Goal: Task Accomplishment & Management: Manage account settings

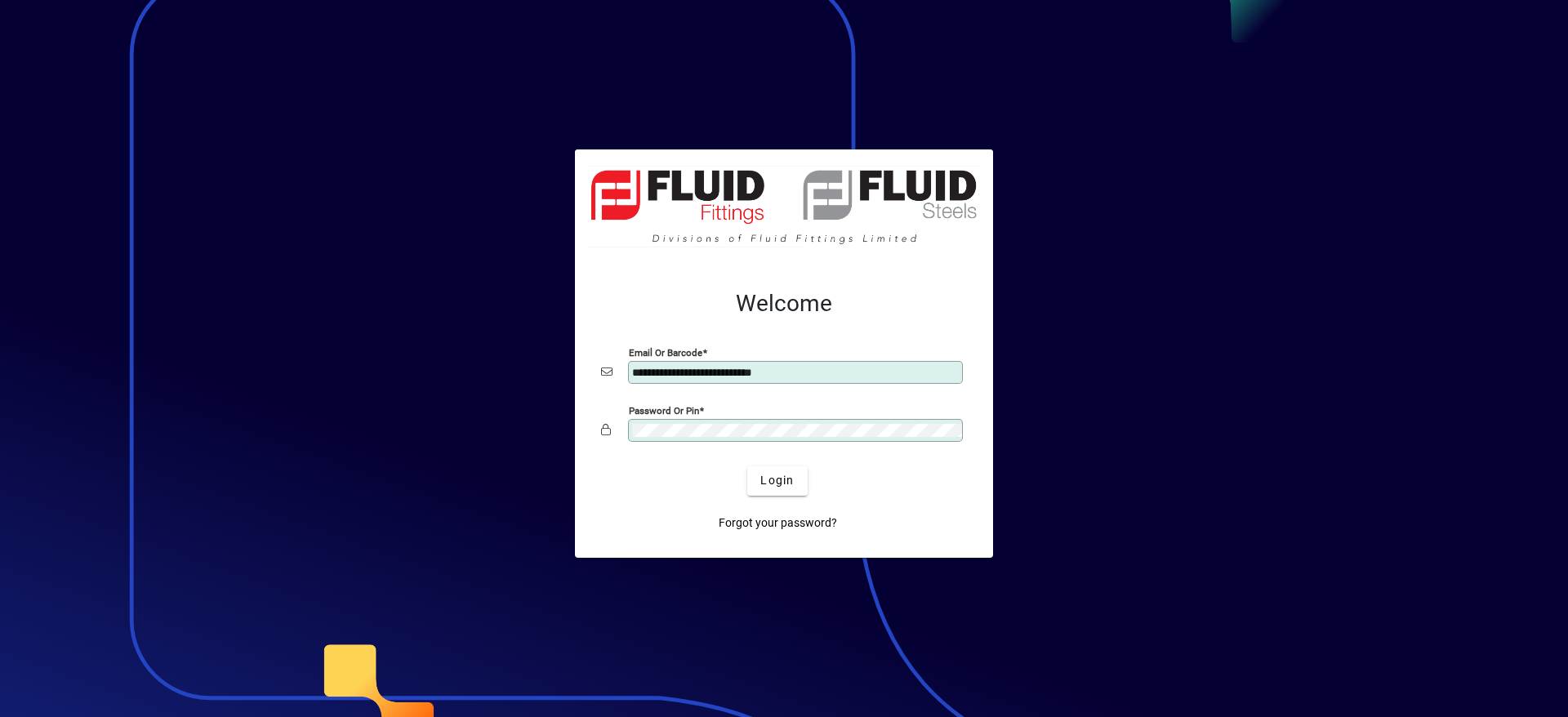
type input "**********"
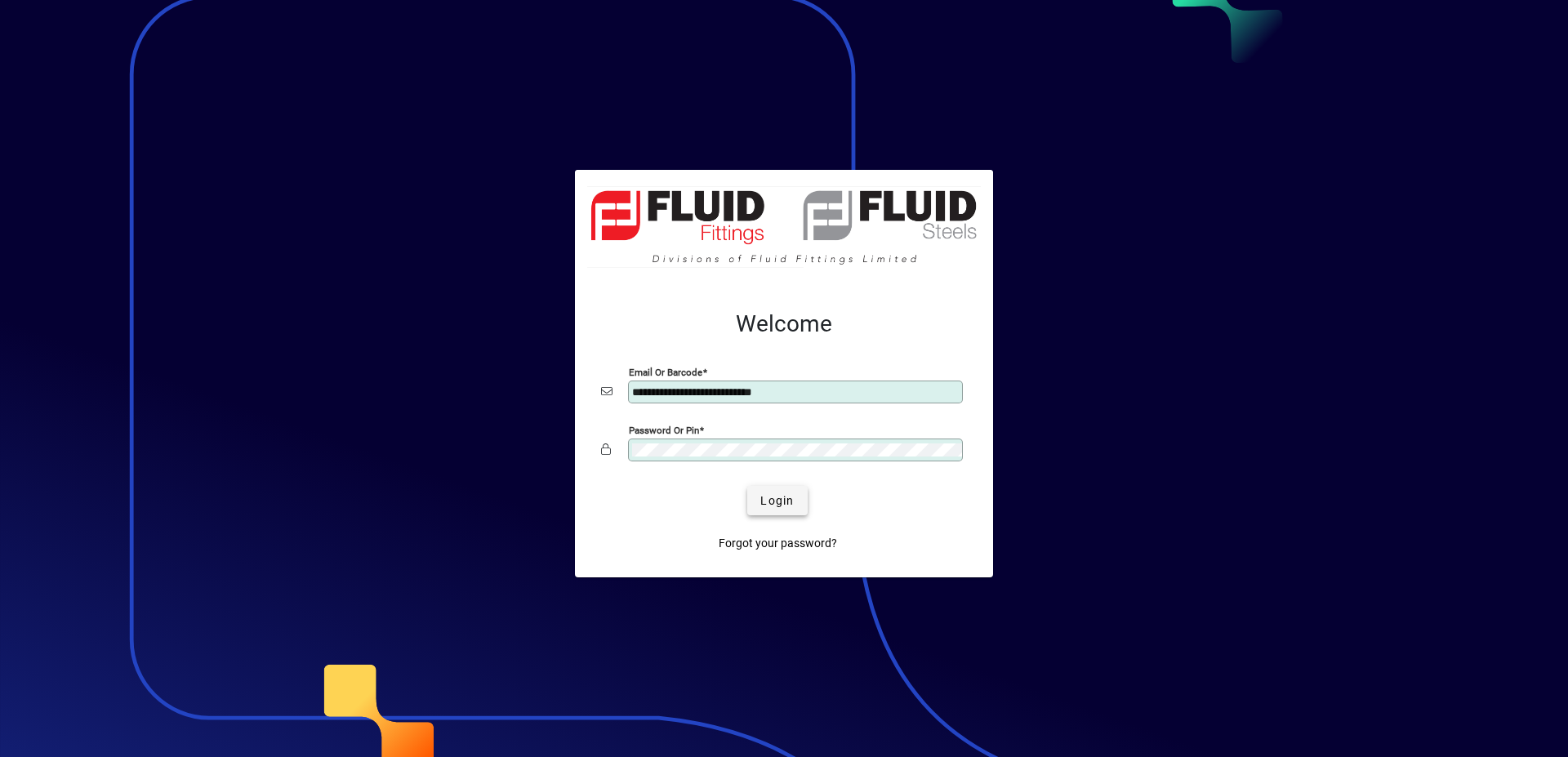
click at [801, 491] on span "submit" at bounding box center [777, 500] width 59 height 39
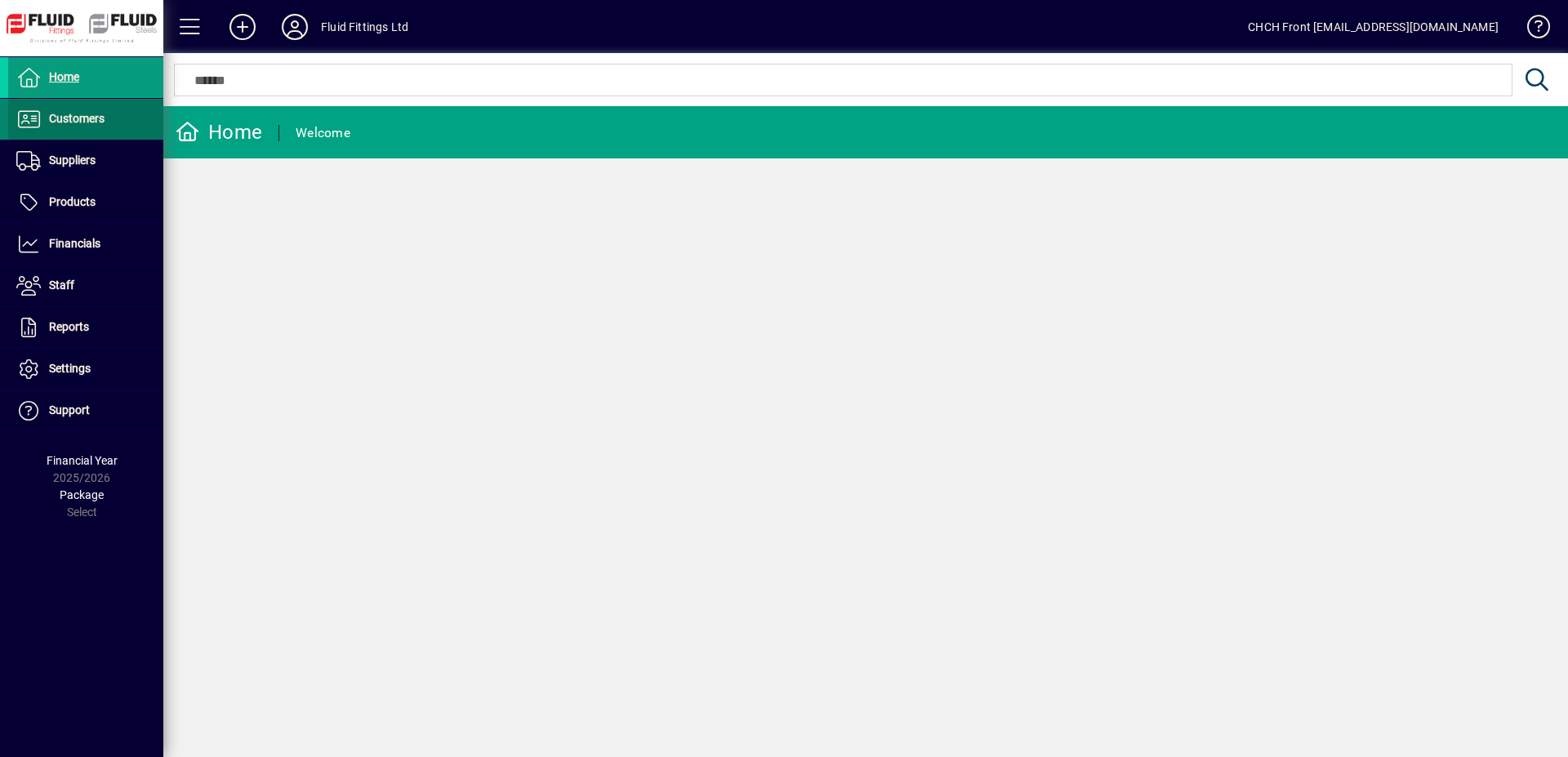
click at [66, 110] on span "Customers" at bounding box center [57, 119] width 97 height 19
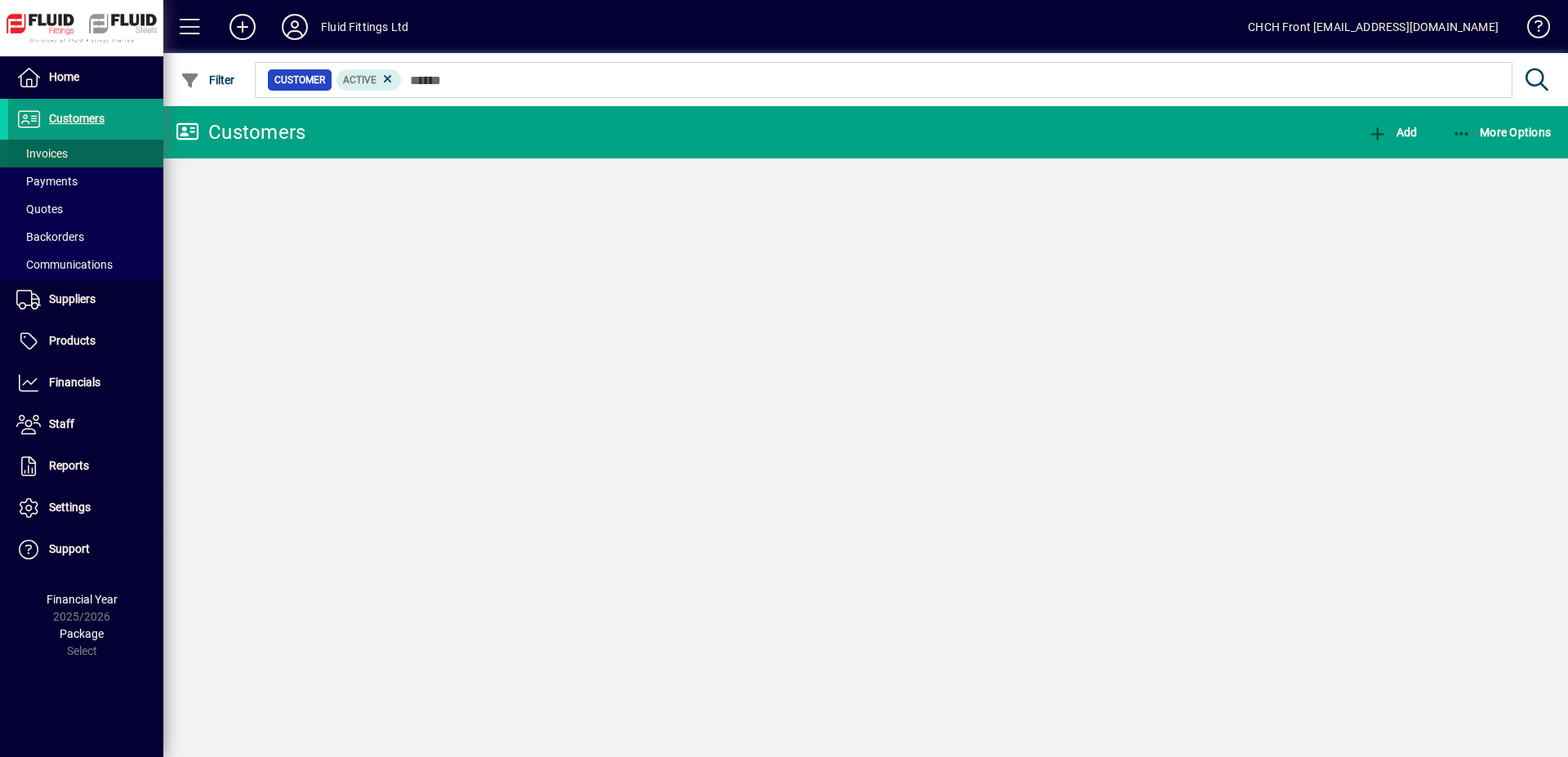
click at [68, 160] on span "Invoices" at bounding box center [41, 153] width 52 height 13
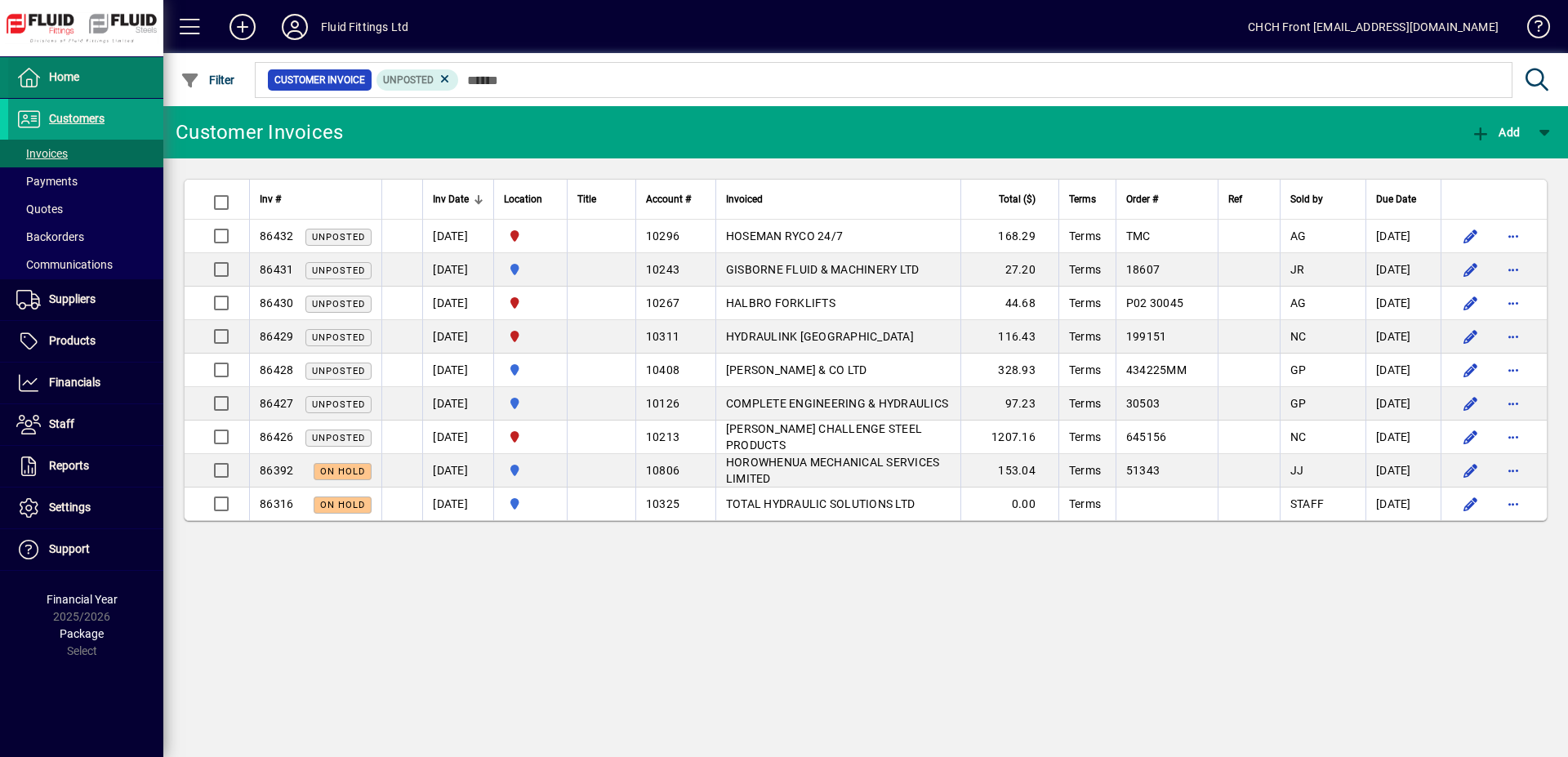
click at [124, 69] on span at bounding box center [86, 77] width 155 height 39
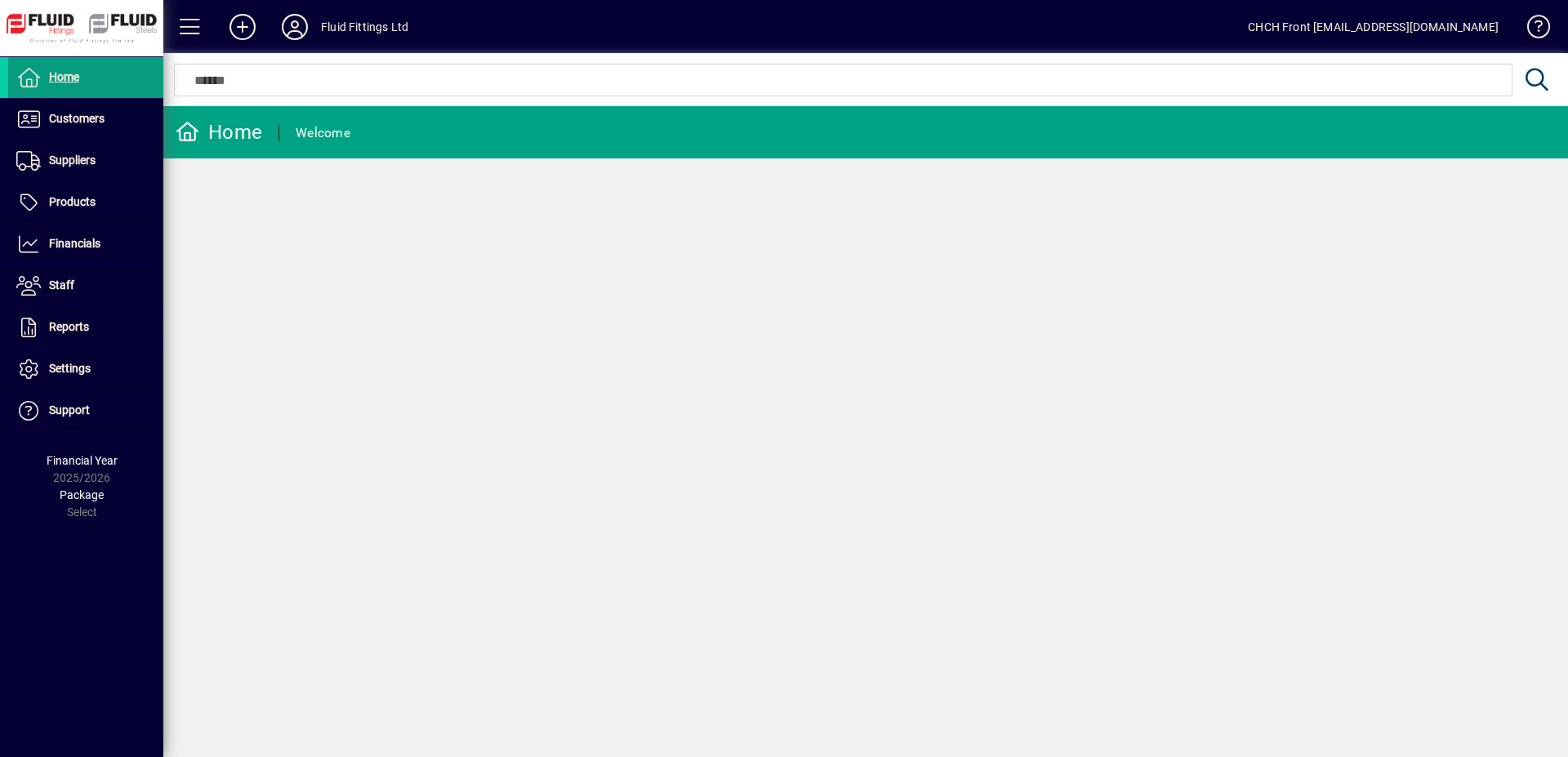
click at [519, 135] on mat-toolbar-row "Home Welcome" at bounding box center [865, 132] width 1405 height 52
click at [99, 125] on span "Customers" at bounding box center [77, 118] width 56 height 13
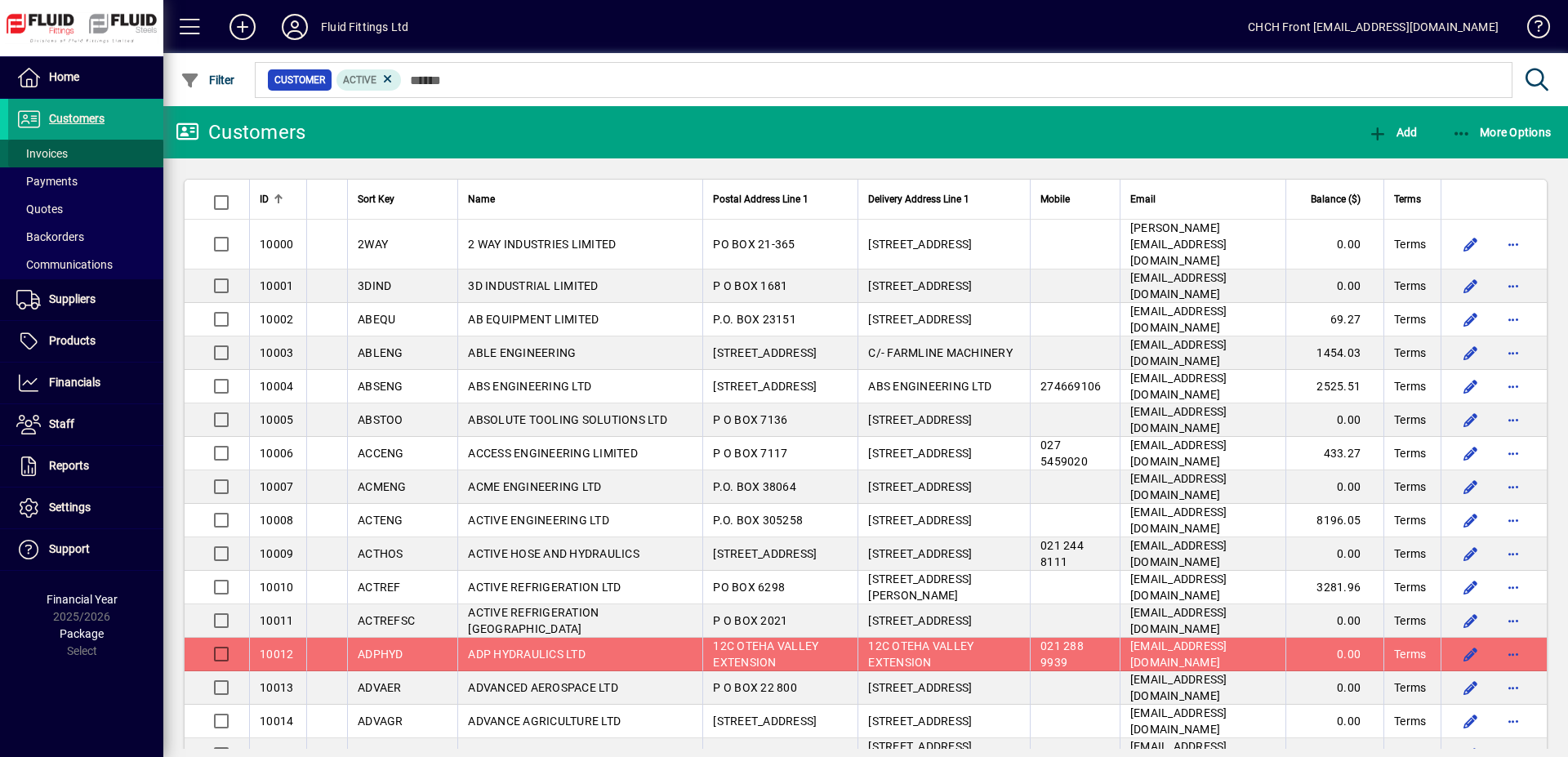
click at [98, 148] on span at bounding box center [86, 153] width 155 height 39
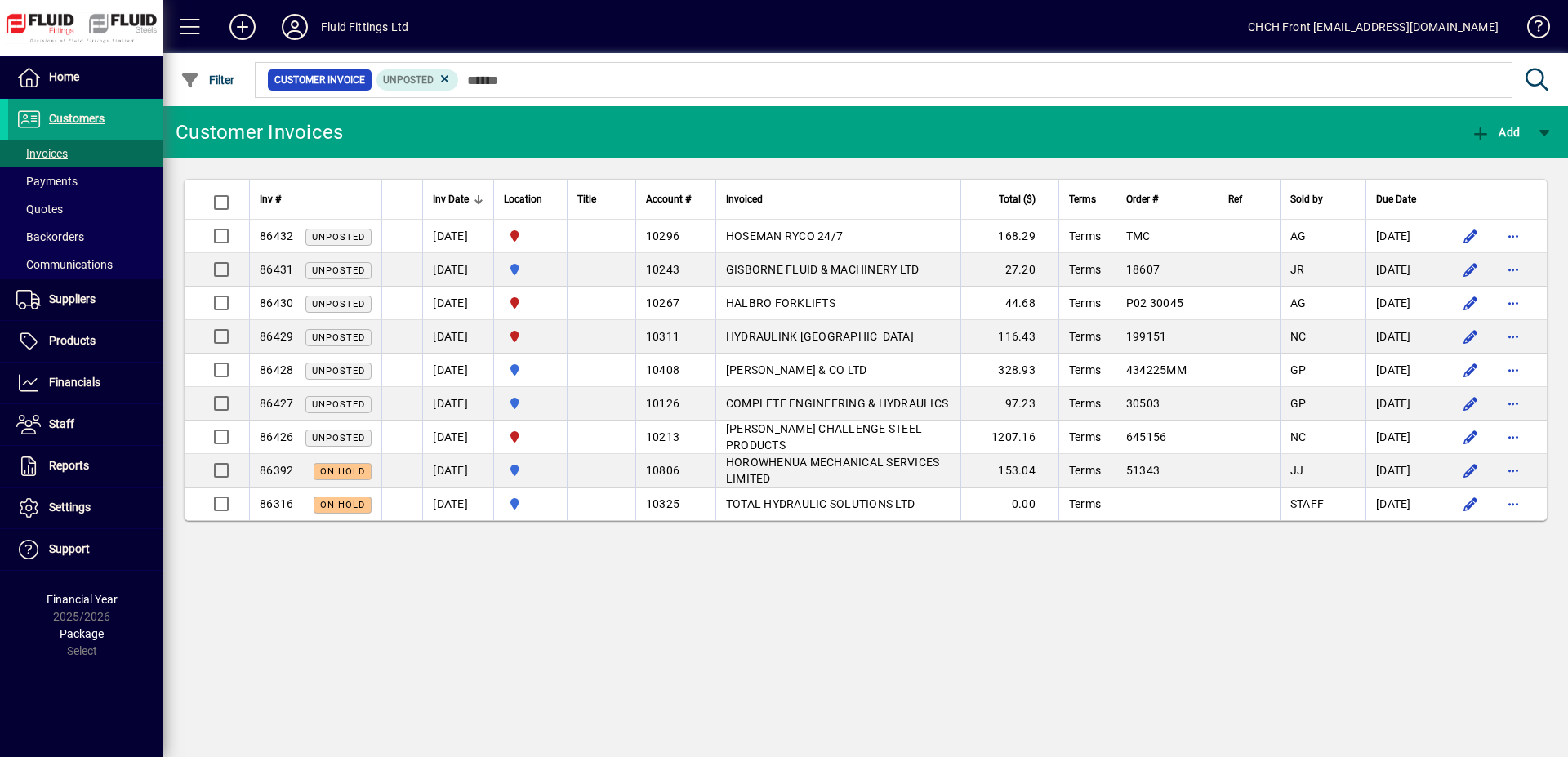
click at [400, 123] on mat-toolbar-row "Customer Invoices Add" at bounding box center [865, 132] width 1405 height 52
click at [110, 80] on span at bounding box center [86, 77] width 155 height 39
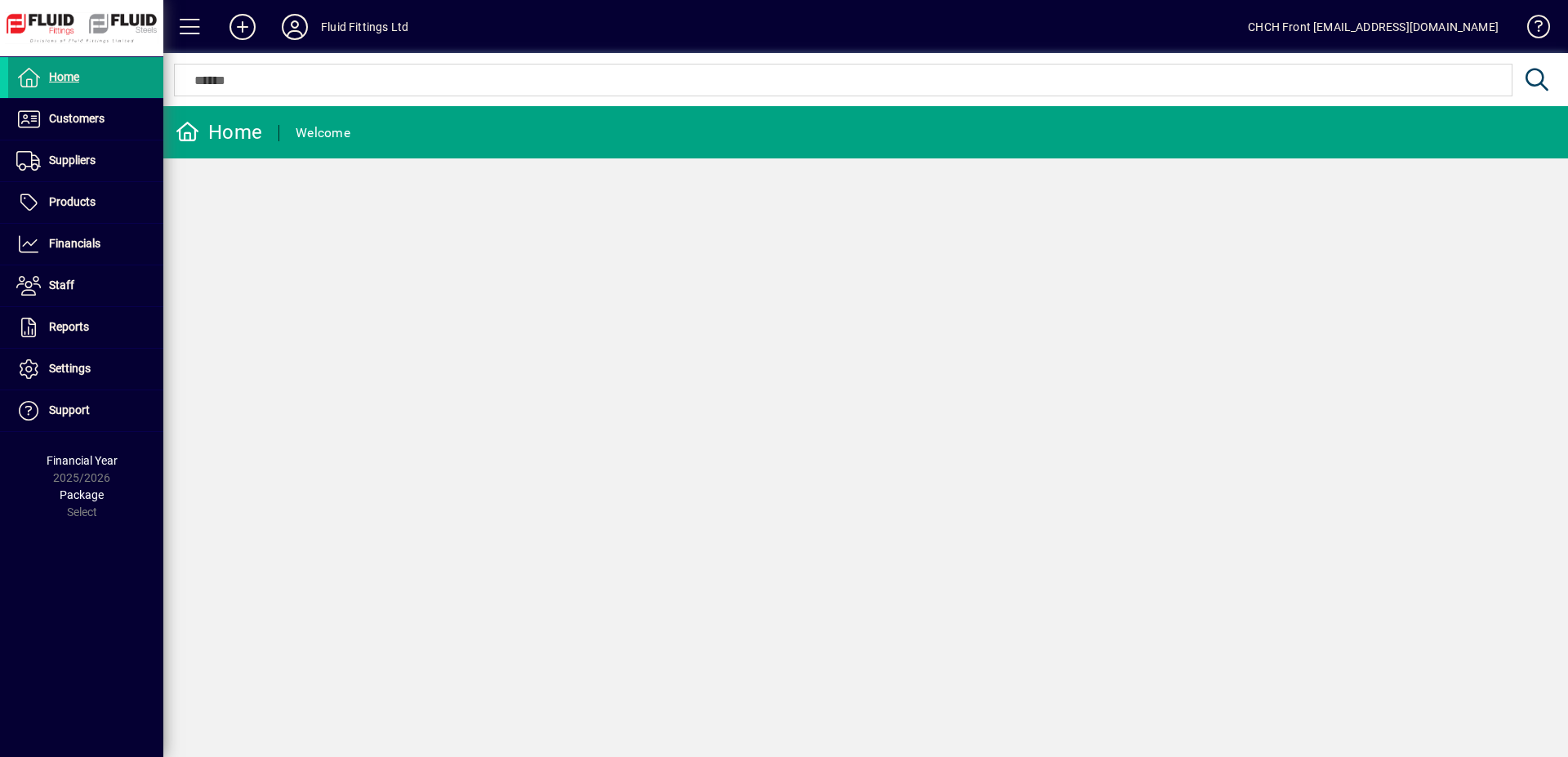
drag, startPoint x: 358, startPoint y: 127, endPoint x: 395, endPoint y: 138, distance: 38.6
click at [355, 135] on div "Welcome" at bounding box center [308, 133] width 92 height 26
click at [396, 138] on mat-toolbar-row "Home Welcome" at bounding box center [865, 132] width 1405 height 52
click at [104, 109] on span "Customers" at bounding box center [57, 119] width 97 height 19
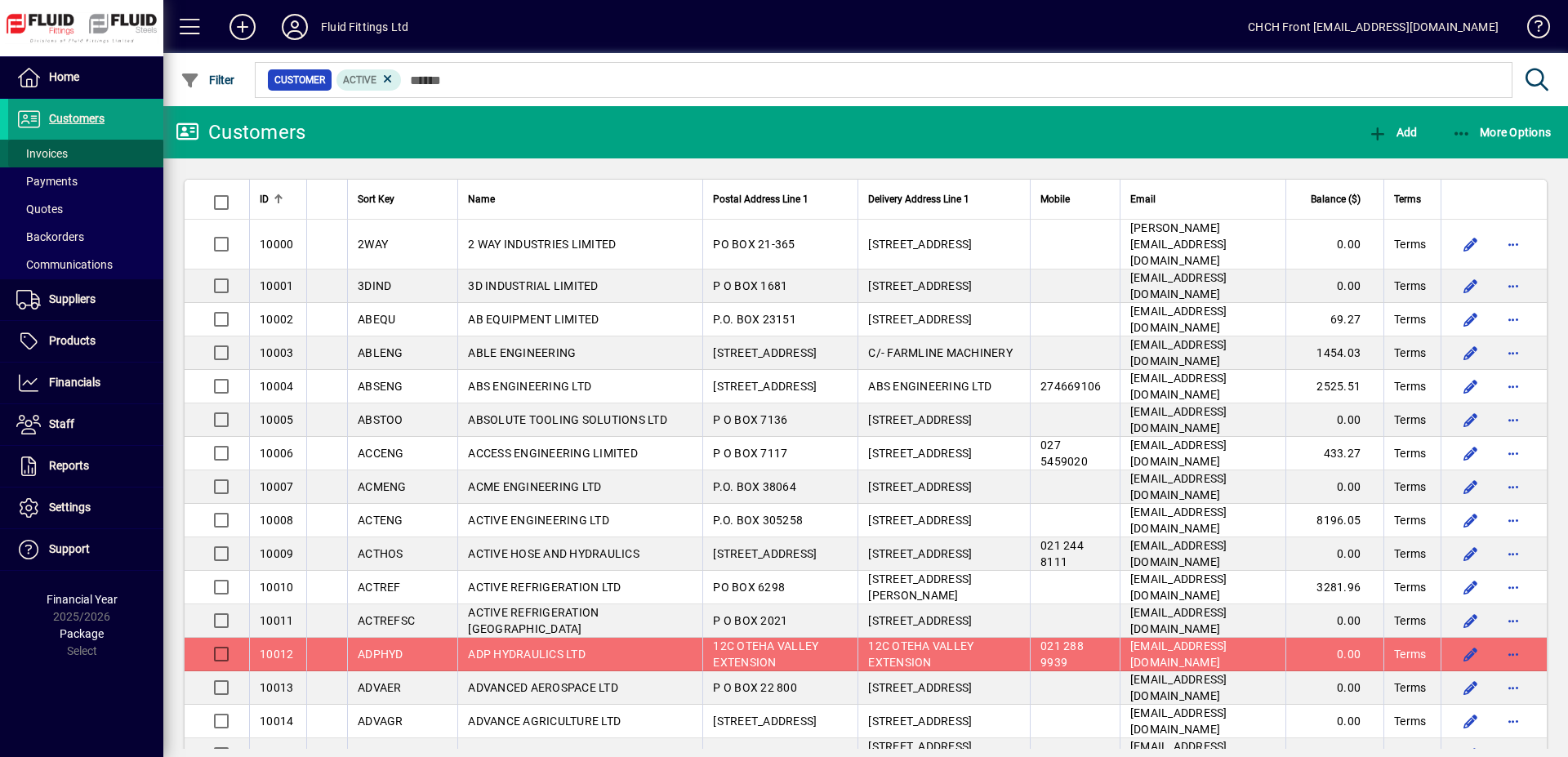
click at [89, 155] on span at bounding box center [86, 153] width 155 height 39
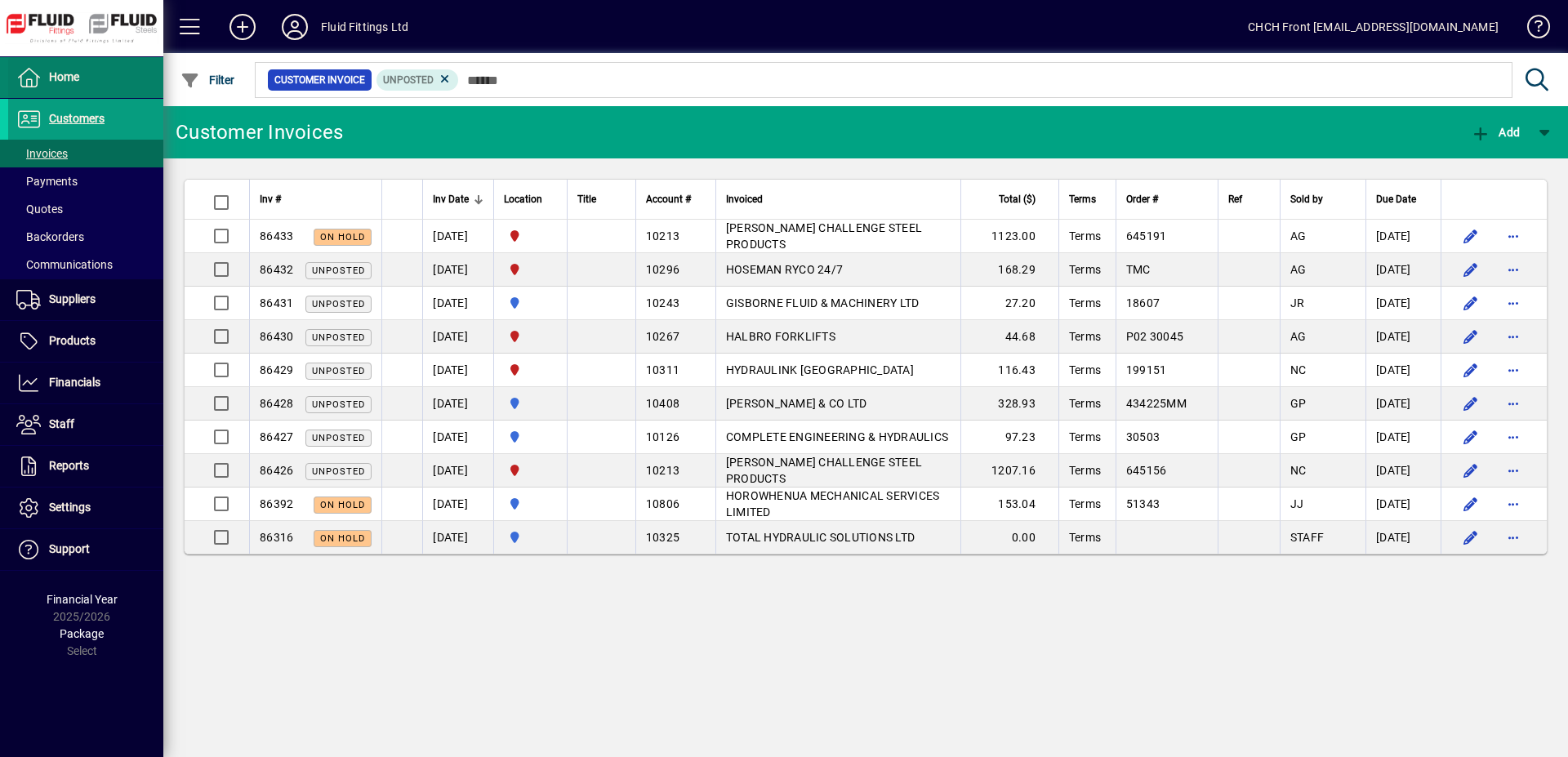
click at [113, 86] on span at bounding box center [86, 77] width 155 height 39
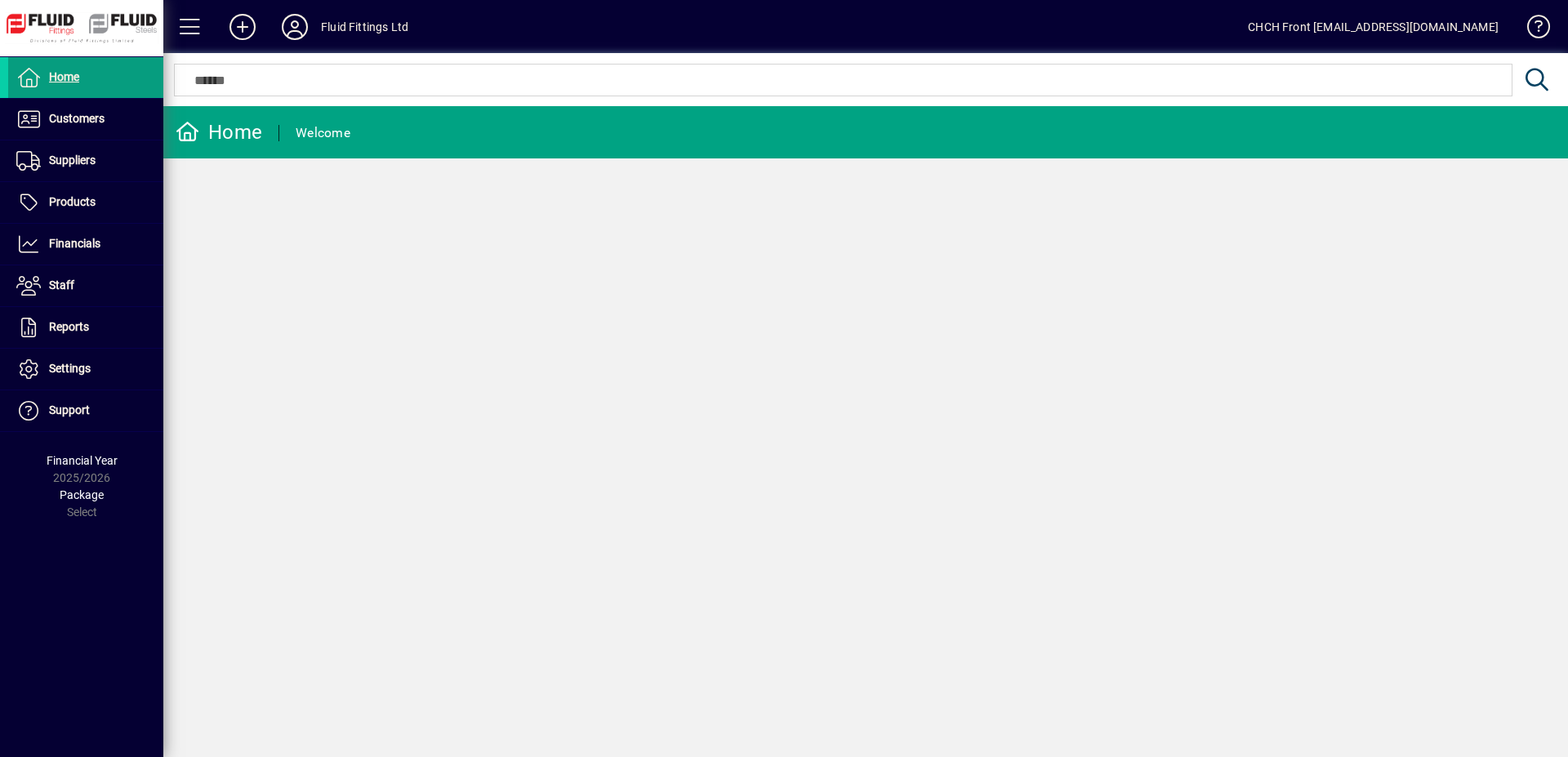
click at [501, 141] on mat-toolbar-row "Home Welcome" at bounding box center [865, 132] width 1405 height 52
